Goal: Task Accomplishment & Management: Use online tool/utility

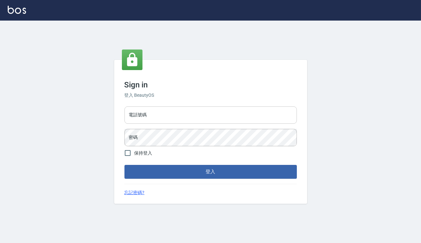
drag, startPoint x: 168, startPoint y: 107, endPoint x: 168, endPoint y: 114, distance: 7.7
click at [168, 107] on input "電話號碼" at bounding box center [210, 114] width 172 height 17
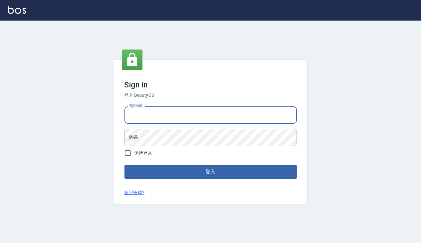
type input "82850382"
drag, startPoint x: 164, startPoint y: 116, endPoint x: 73, endPoint y: 112, distance: 90.8
click at [73, 112] on div "Sign in 登入 BeautyOS 電話號碼 82850382 電話號碼 密碼 密碼 保持登入 登入 忘記密碼?" at bounding box center [210, 132] width 421 height 223
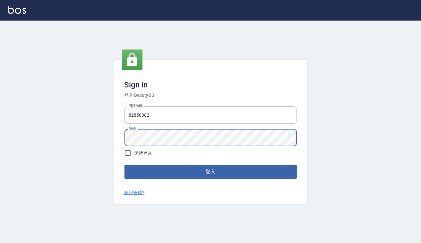
click at [124, 165] on button "登入" at bounding box center [210, 172] width 172 height 14
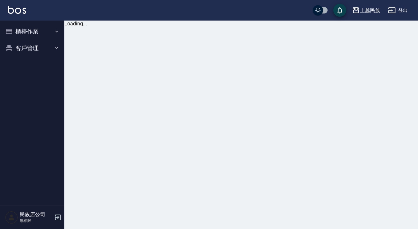
click at [32, 30] on button "櫃檯作業" at bounding box center [32, 31] width 59 height 17
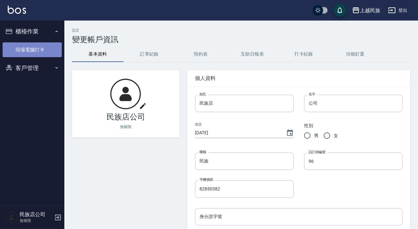
click at [32, 47] on link "現場電腦打卡" at bounding box center [32, 49] width 59 height 15
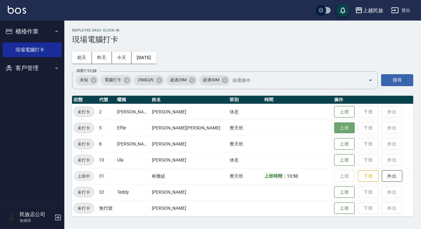
click at [334, 131] on button "上班" at bounding box center [344, 128] width 21 height 11
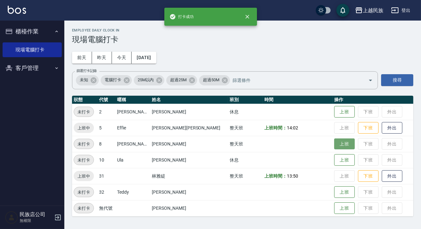
click at [334, 147] on button "上班" at bounding box center [344, 144] width 21 height 11
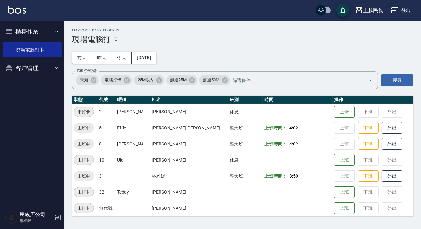
click at [405, 15] on button "登出" at bounding box center [400, 11] width 25 height 12
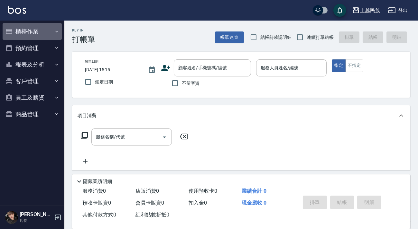
click at [36, 35] on button "櫃檯作業" at bounding box center [32, 31] width 59 height 17
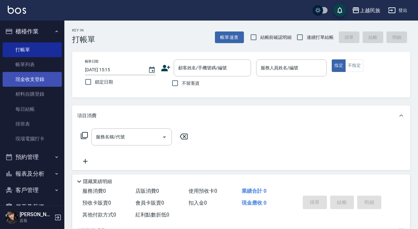
click at [46, 78] on link "現金收支登錄" at bounding box center [32, 79] width 59 height 15
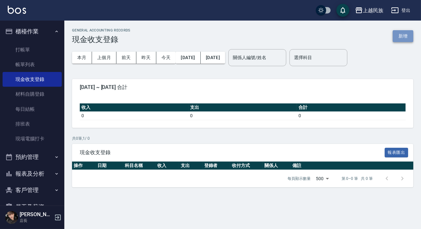
click at [400, 35] on button "新增" at bounding box center [403, 36] width 21 height 12
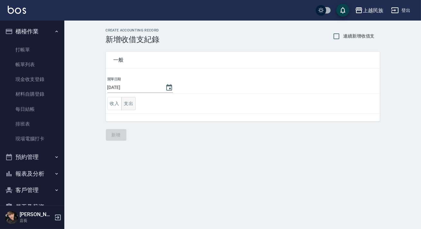
click at [125, 103] on button "支出" at bounding box center [128, 103] width 14 height 13
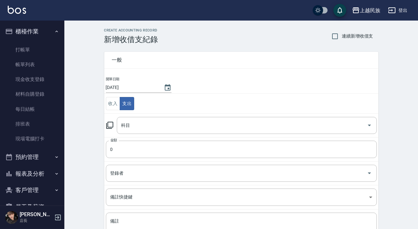
click at [174, 134] on td "科目 科目" at bounding box center [241, 126] width 274 height 24
click at [177, 127] on input "科目" at bounding box center [242, 125] width 244 height 11
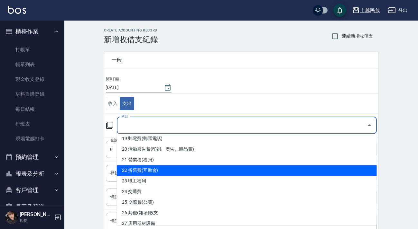
scroll to position [263, 0]
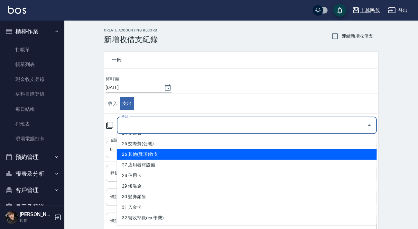
click at [174, 157] on li "26 其他(雜項)收支" at bounding box center [247, 154] width 260 height 11
type input "26 其他(雜項)收支"
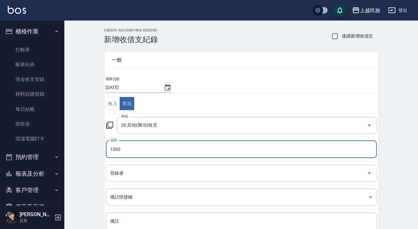
type input "1000"
click at [173, 176] on input "登錄者" at bounding box center [236, 173] width 255 height 11
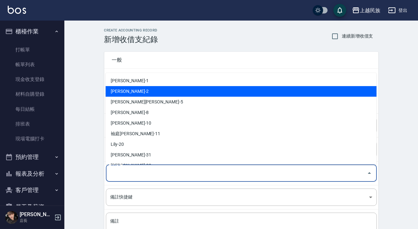
click at [146, 93] on li "[PERSON_NAME]-2" at bounding box center [240, 91] width 271 height 11
type input "[PERSON_NAME]-2"
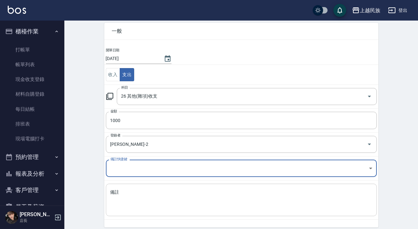
scroll to position [54, 0]
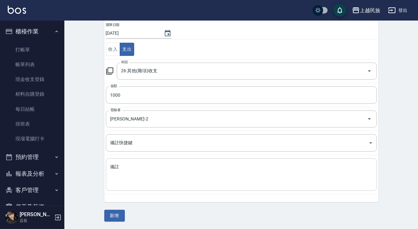
click at [157, 160] on div "x 備註" at bounding box center [241, 175] width 271 height 32
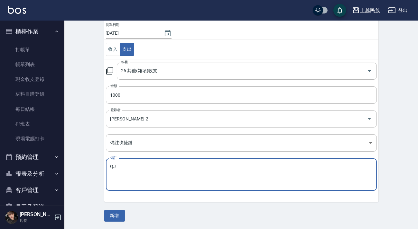
type textarea "Q"
type textarea "普渡拜拜"
click at [112, 211] on button "新增" at bounding box center [114, 216] width 21 height 12
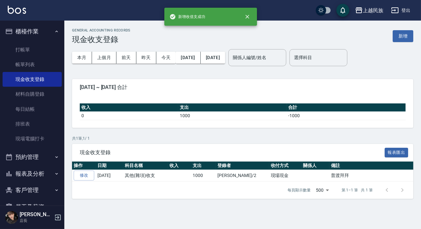
click at [17, 11] on img at bounding box center [17, 10] width 18 height 8
